Goal: Task Accomplishment & Management: Use online tool/utility

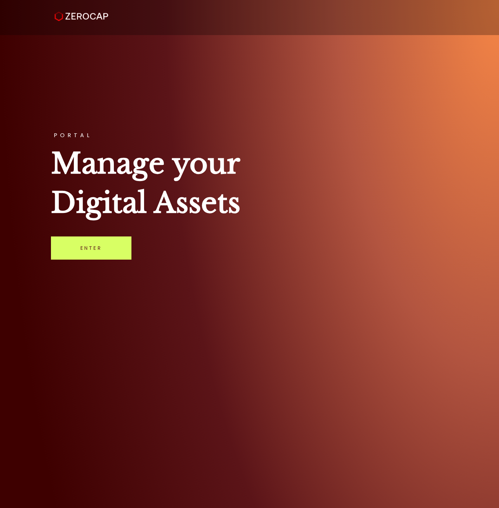
click at [24, 222] on div "PORTAL Manage your Digital Assets Enter" at bounding box center [249, 254] width 499 height 508
click at [91, 244] on link "Enter" at bounding box center [91, 248] width 80 height 23
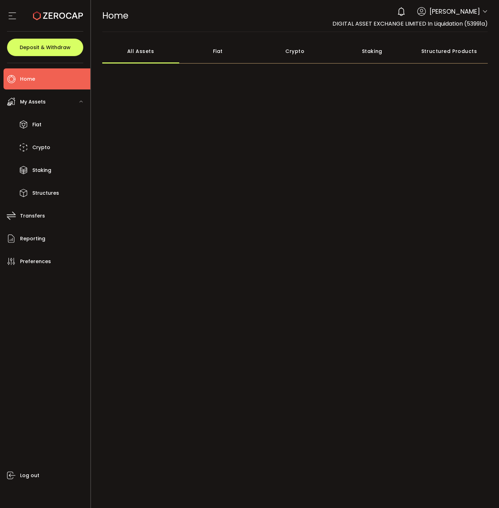
click at [275, 31] on div "HOME Buy Power $0.00 USD Home Home Verify Your Identity 0 Thomas Aspin Account …" at bounding box center [295, 16] width 386 height 32
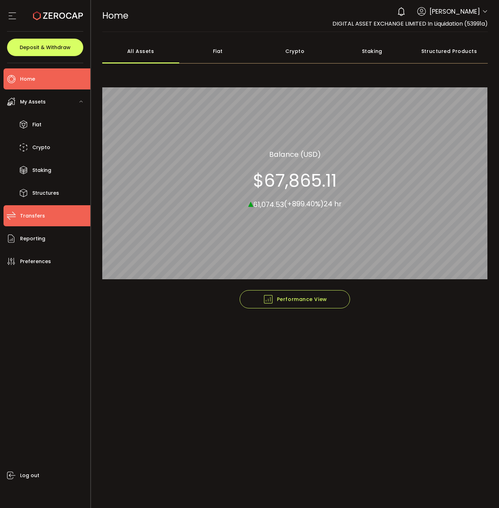
click at [35, 216] on span "Transfers" at bounding box center [32, 216] width 25 height 10
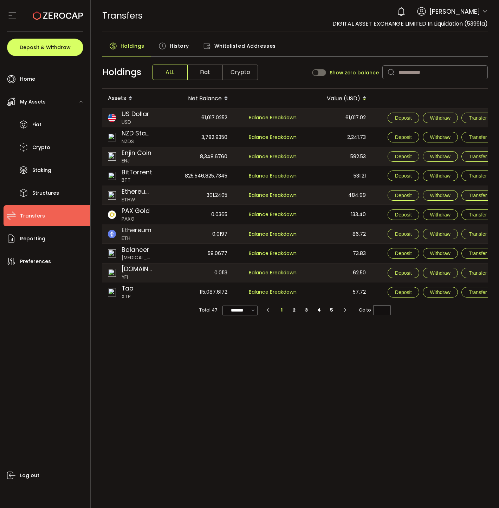
click at [210, 75] on span "Fiat" at bounding box center [205, 72] width 35 height 15
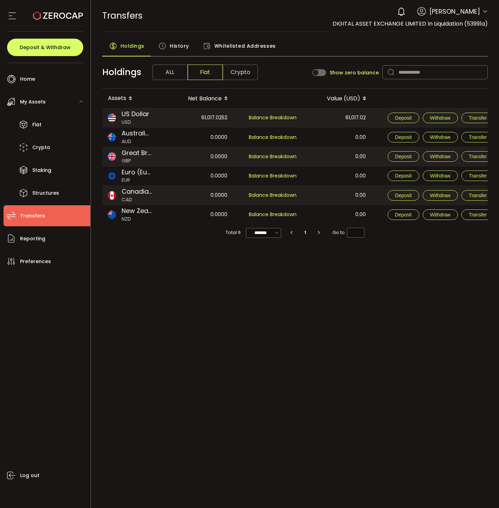
click at [174, 80] on span "ALL" at bounding box center [169, 72] width 35 height 15
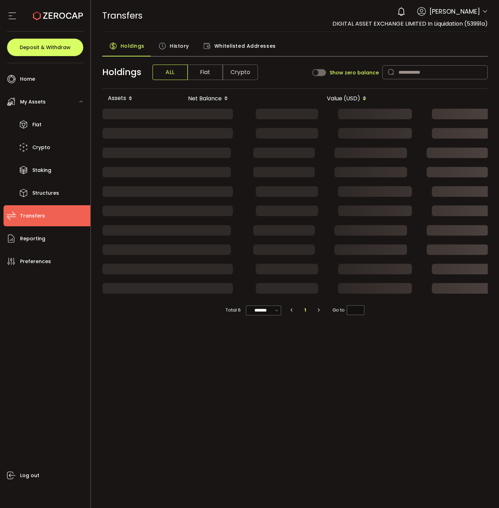
click at [197, 75] on span "Fiat" at bounding box center [205, 72] width 35 height 15
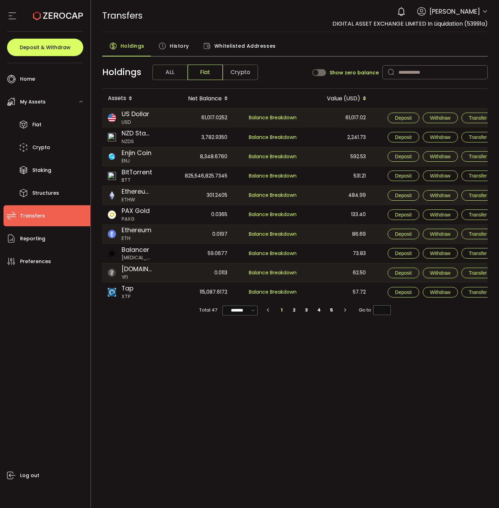
click at [236, 72] on span "Crypto" at bounding box center [240, 72] width 35 height 15
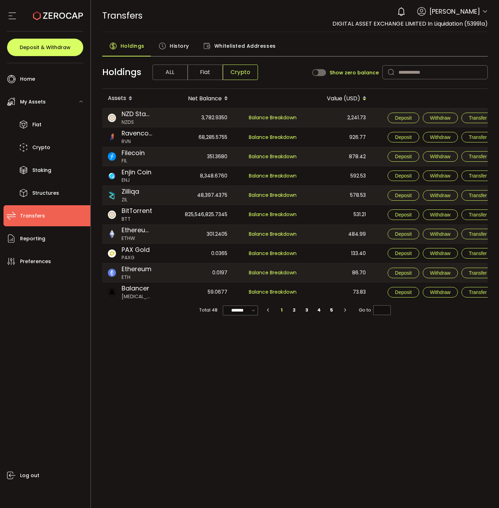
click at [200, 137] on div "68,285.5755" at bounding box center [198, 136] width 68 height 19
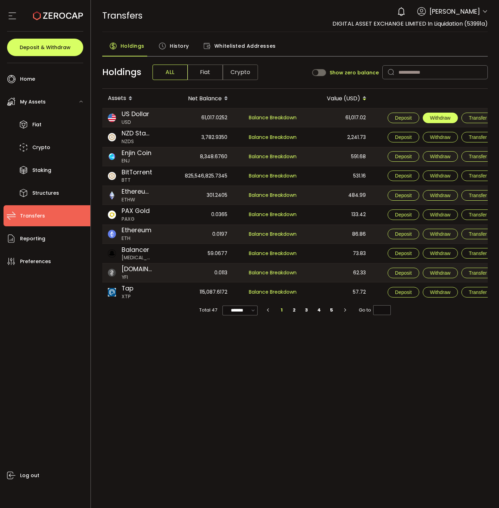
drag, startPoint x: 452, startPoint y: 117, endPoint x: 454, endPoint y: 96, distance: 20.8
click at [452, 117] on button "Withdraw" at bounding box center [439, 118] width 35 height 11
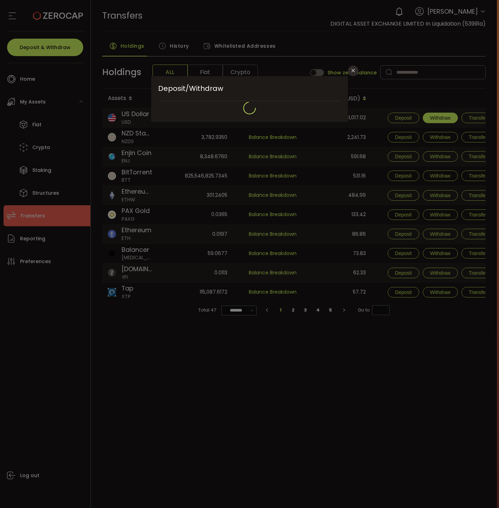
type input "**********"
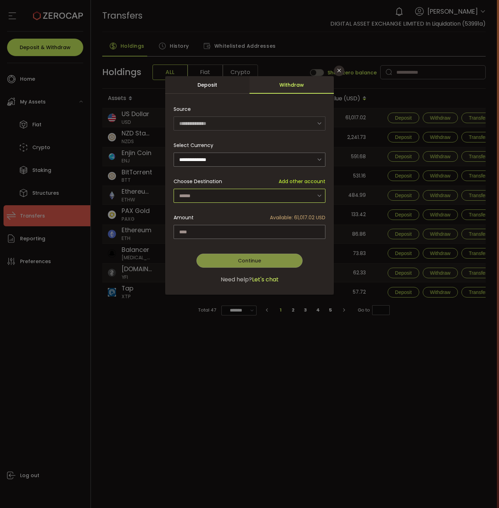
click at [217, 192] on input "dialog" at bounding box center [249, 196] width 152 height 14
click at [215, 216] on span "DIGITAL ASSET EXCHANGE LIMITED In Liquidation - 2-00" at bounding box center [245, 213] width 130 height 7
type input "**********"
drag, startPoint x: 315, startPoint y: 216, endPoint x: 292, endPoint y: 216, distance: 22.5
click at [292, 216] on span "Available: 61,017.02 USD" at bounding box center [297, 217] width 55 height 7
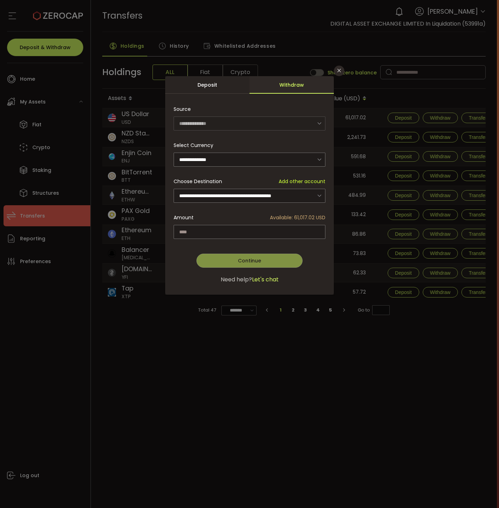
copy span ": 61,017.02"
click at [217, 234] on input "dialog" at bounding box center [249, 232] width 152 height 14
paste input "********"
type input "********"
click at [241, 254] on button "Continue" at bounding box center [249, 261] width 106 height 14
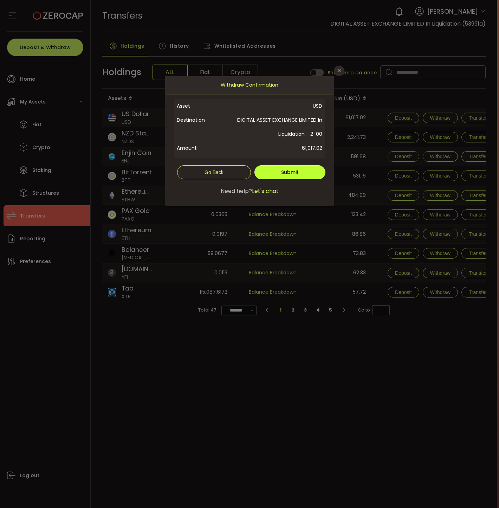
click at [290, 174] on span "Submit" at bounding box center [290, 172] width 18 height 7
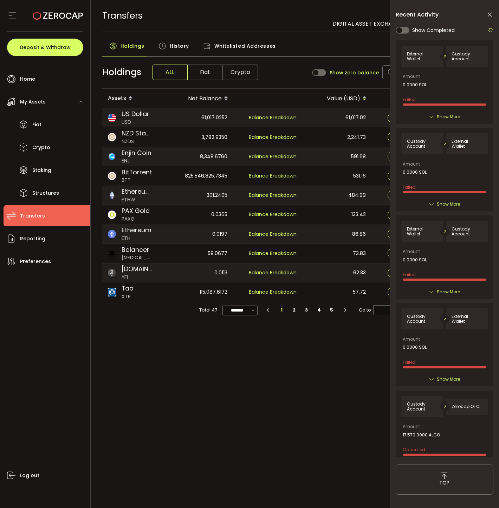
click at [250, 370] on div "PDF is being processed and will download to your computer TRANSFERS Buy Power $…" at bounding box center [295, 254] width 408 height 508
click at [177, 43] on span "History" at bounding box center [179, 46] width 19 height 14
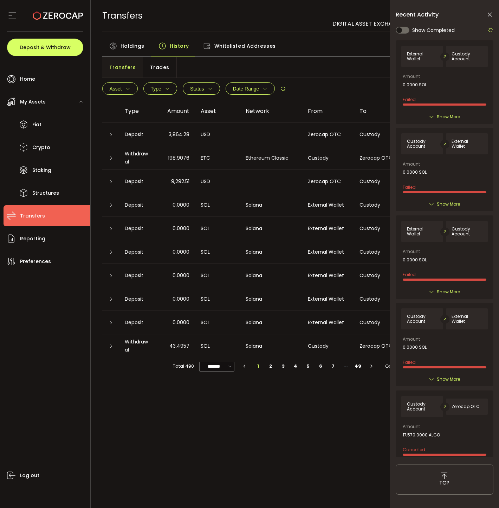
click at [272, 123] on td at bounding box center [271, 135] width 62 height 24
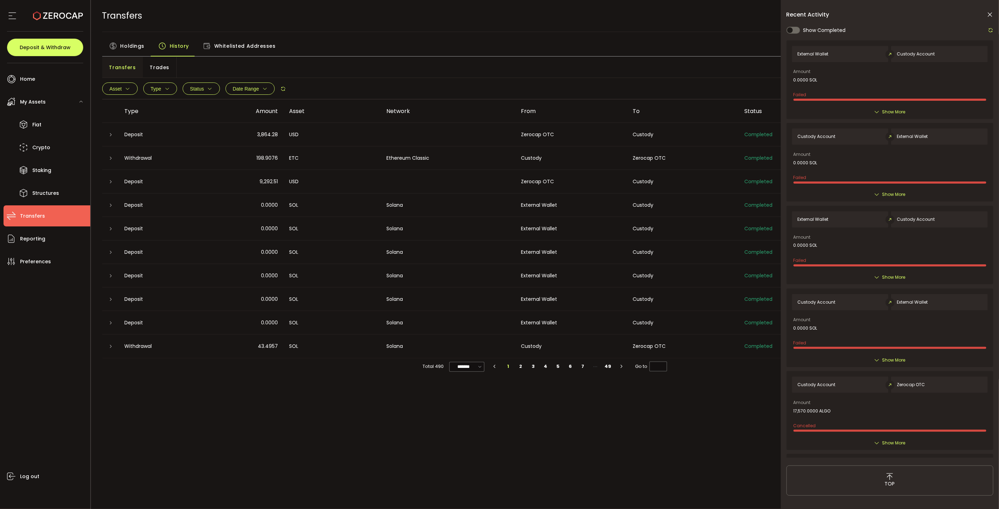
click at [498, 13] on div "Recent Activity Show Completed External Wallet Custody Account Amount 0.0000 SO…" at bounding box center [890, 280] width 218 height 560
click at [498, 14] on icon at bounding box center [989, 14] width 7 height 7
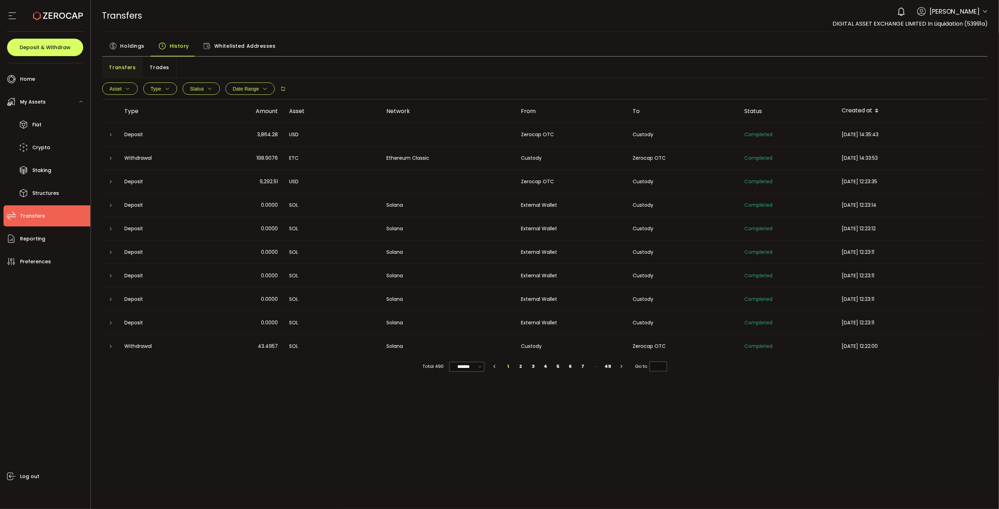
click at [498, 11] on span "Thomas Aspin" at bounding box center [954, 11] width 51 height 9
click at [498, 14] on icon at bounding box center [985, 12] width 6 height 6
click at [22, 245] on li "Reporting" at bounding box center [47, 238] width 87 height 21
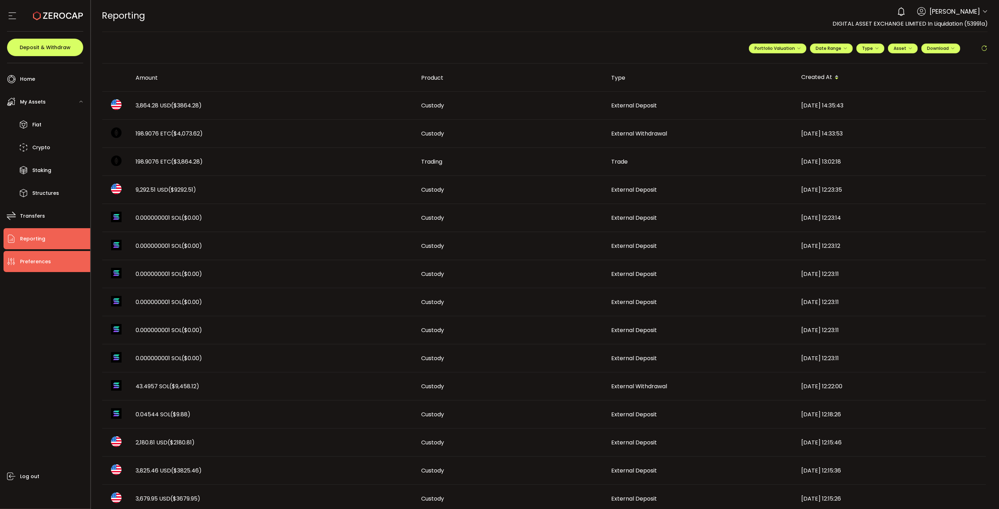
click at [42, 271] on li "Preferences" at bounding box center [47, 261] width 87 height 21
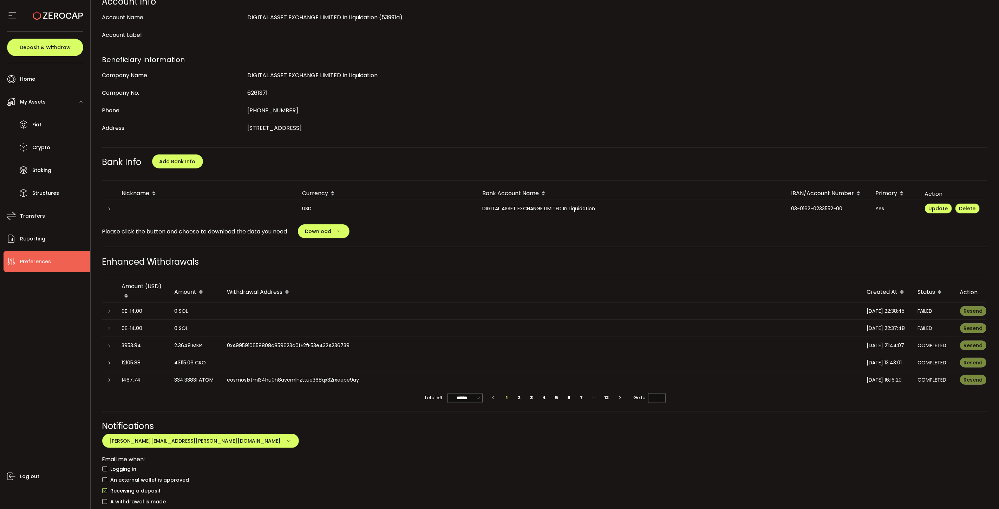
scroll to position [329, 0]
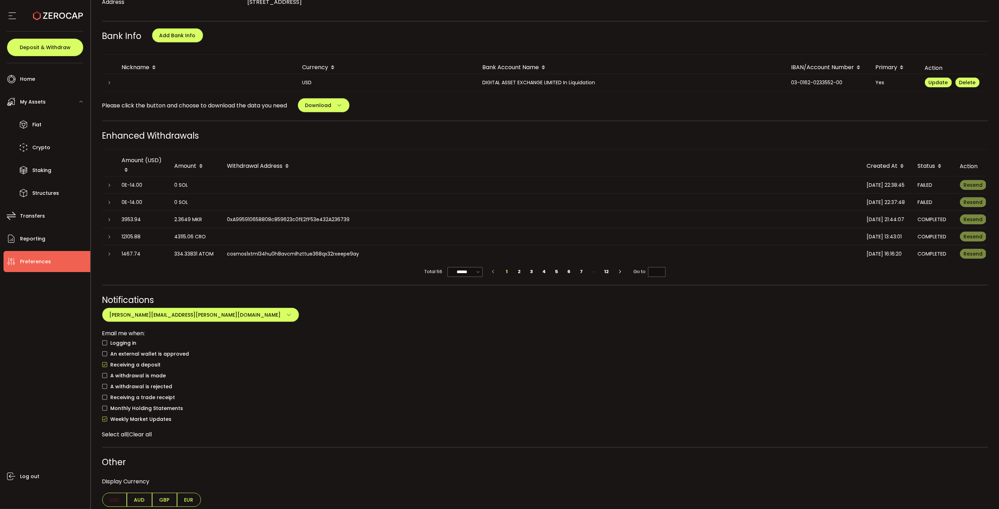
click at [201, 182] on div "0 SOL" at bounding box center [195, 185] width 41 height 8
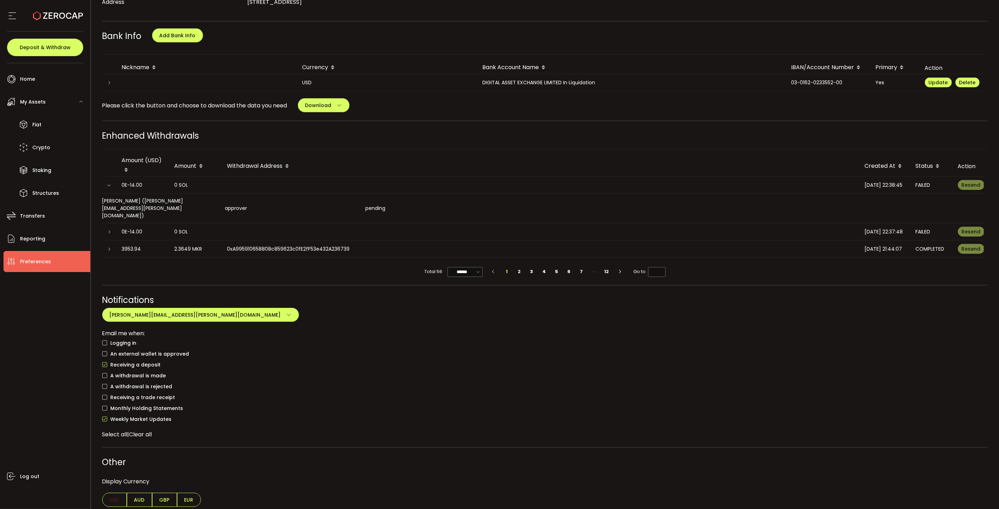
click at [210, 186] on div "0 SOL" at bounding box center [195, 185] width 41 height 8
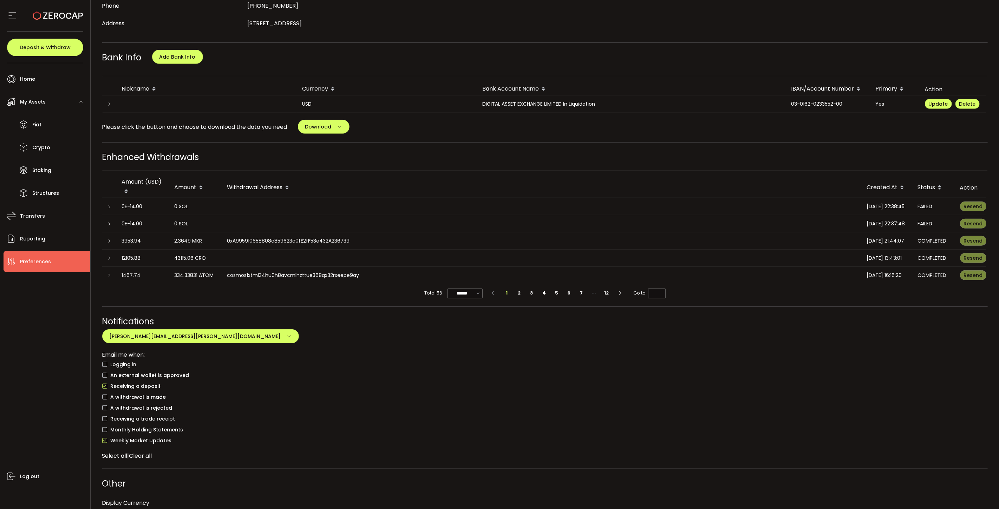
scroll to position [290, 0]
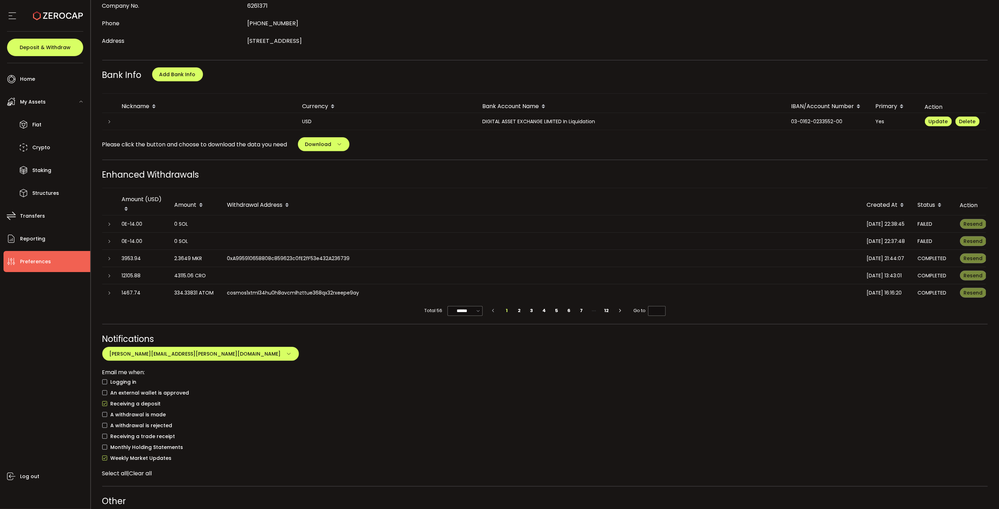
click at [498, 124] on td "DIGITAL ASSET EXCHANGE LIMITED In Liquidation" at bounding box center [631, 121] width 309 height 17
click at [108, 120] on icon at bounding box center [109, 122] width 4 height 4
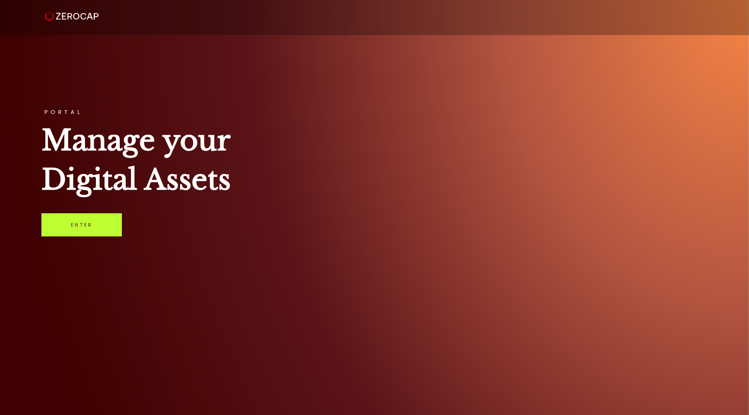
click at [88, 225] on link "Enter" at bounding box center [81, 224] width 80 height 23
